Goal: Find specific page/section: Find specific page/section

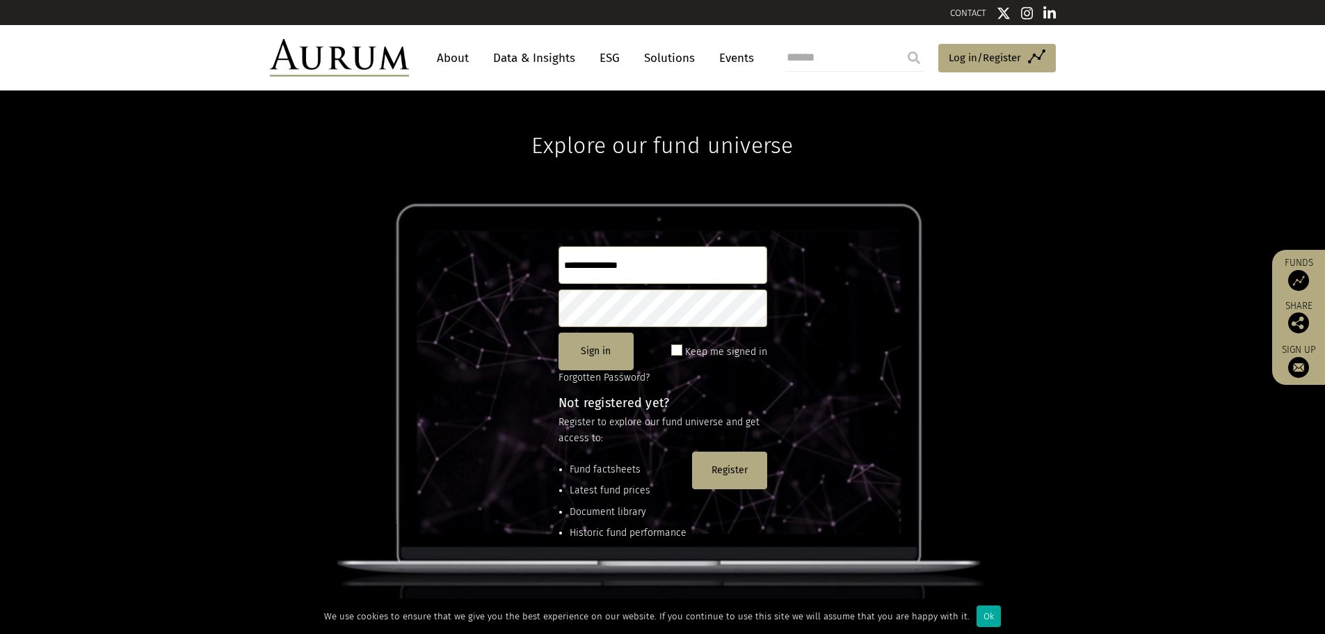
click at [667, 58] on link "Solutions" at bounding box center [669, 58] width 65 height 26
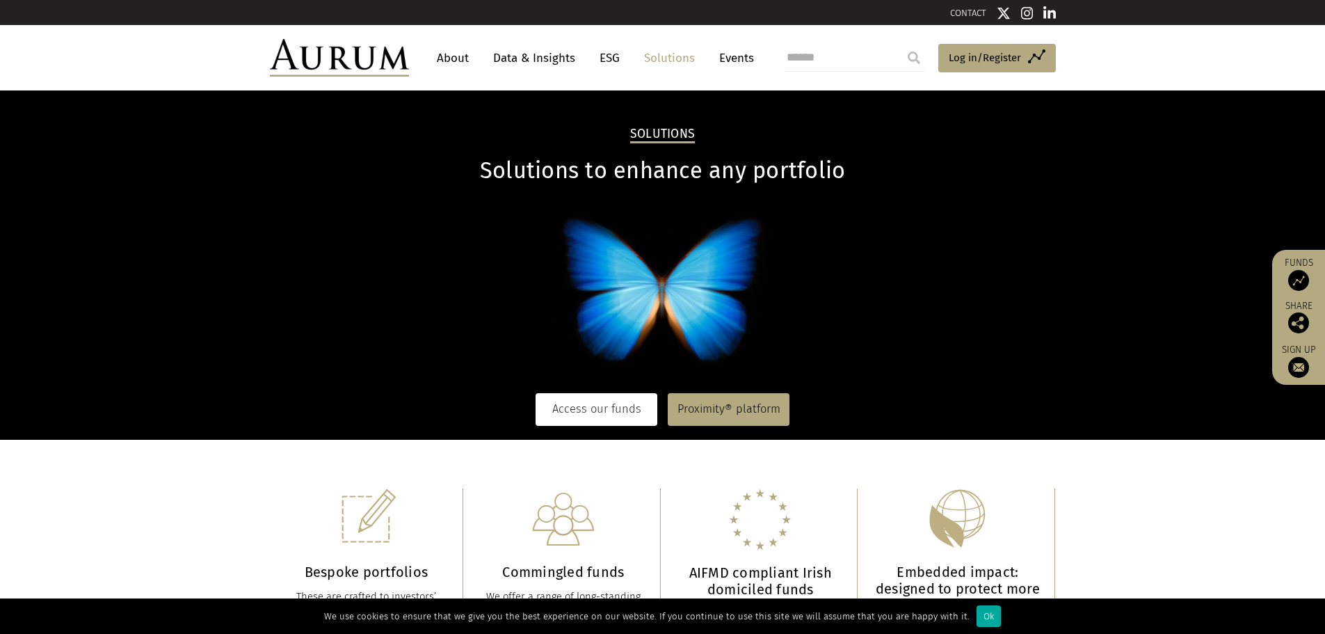
click at [596, 404] on link "Access our funds" at bounding box center [597, 409] width 122 height 32
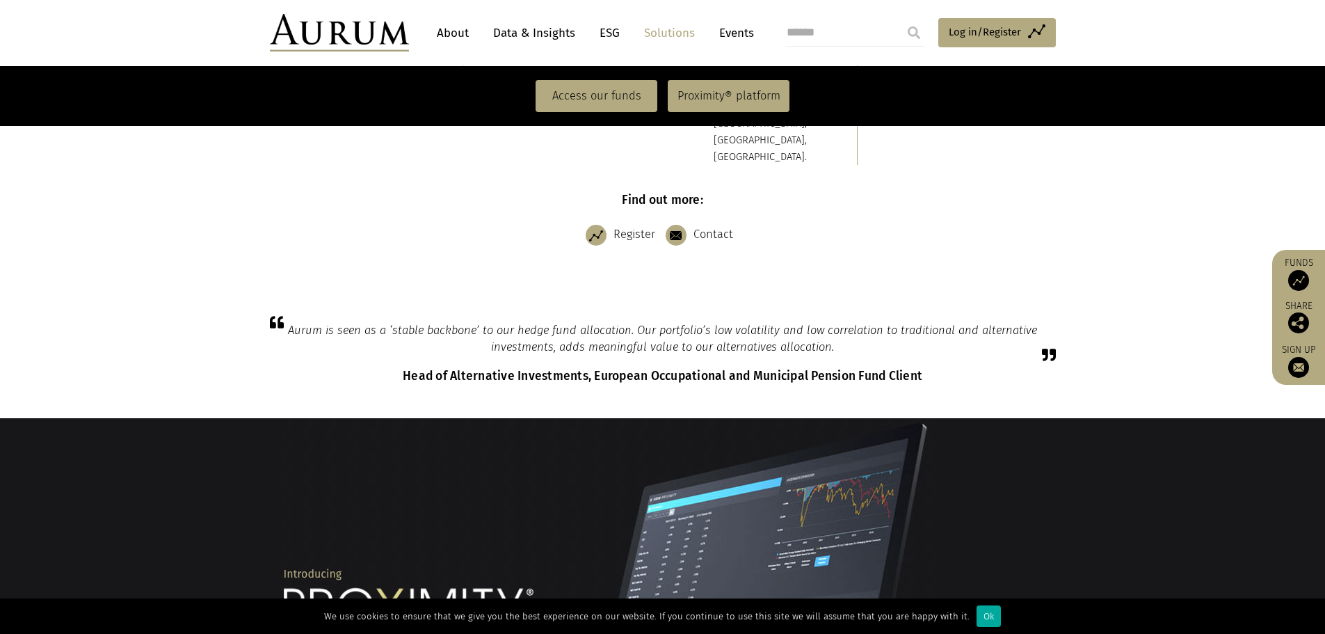
scroll to position [550, 0]
